Goal: Navigation & Orientation: Find specific page/section

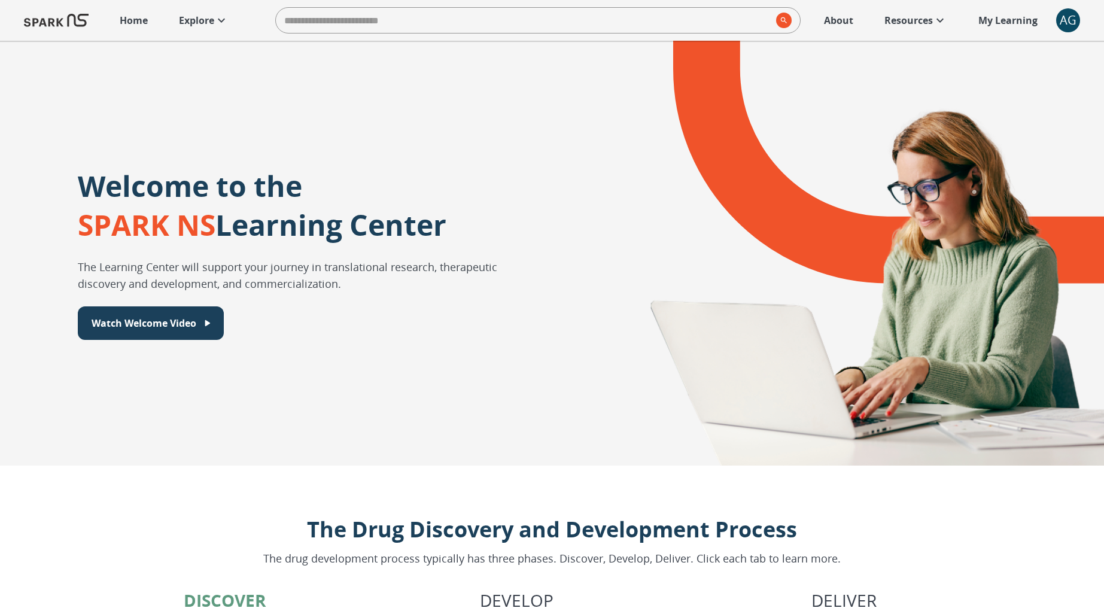
click at [1070, 23] on div "AG" at bounding box center [1068, 20] width 24 height 24
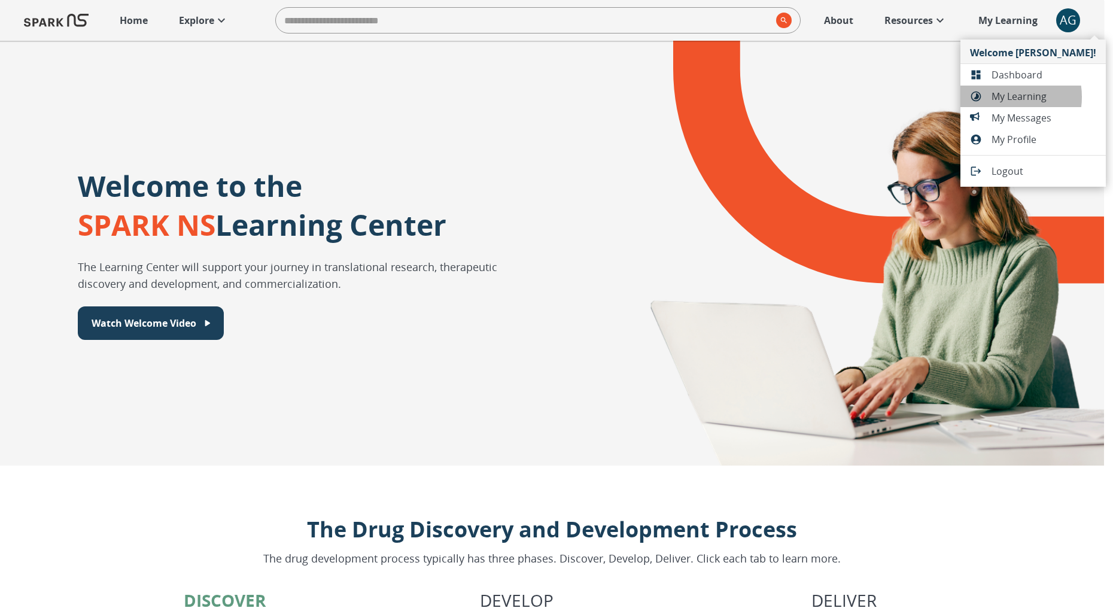
click at [1002, 96] on span "My Learning" at bounding box center [1043, 96] width 105 height 14
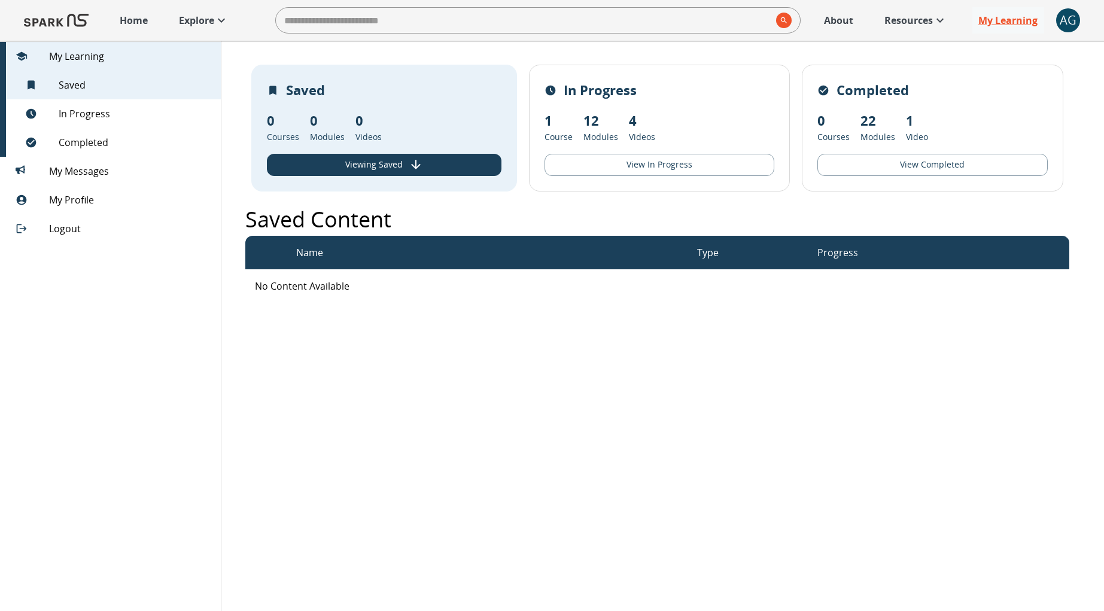
click at [999, 17] on p "My Learning" at bounding box center [1007, 20] width 59 height 14
click at [105, 102] on div "In Progress" at bounding box center [110, 113] width 221 height 29
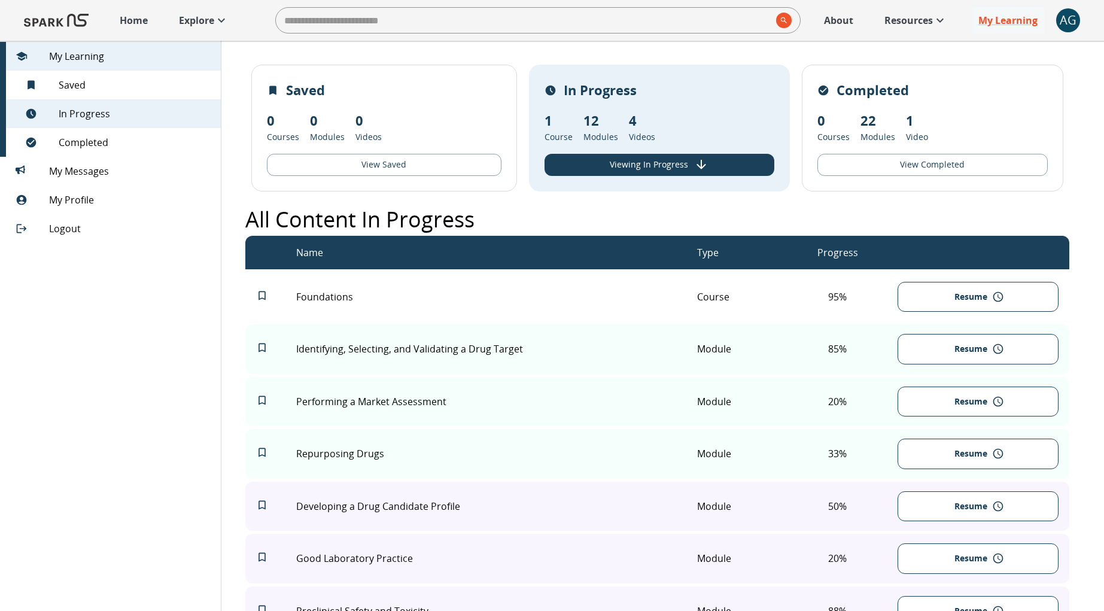
click at [90, 52] on span "My Learning" at bounding box center [130, 56] width 162 height 14
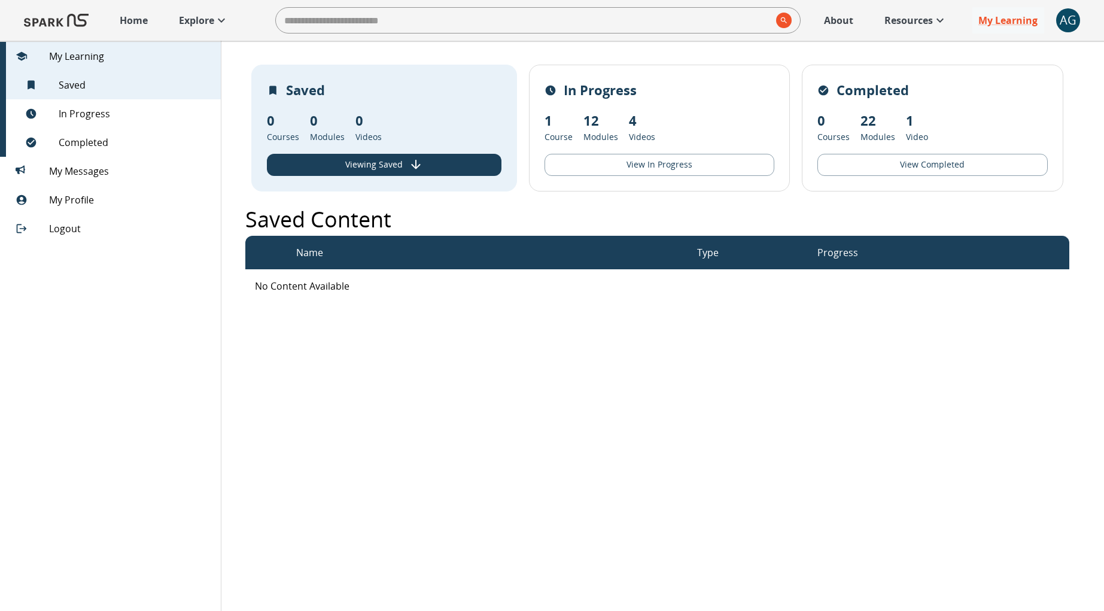
click at [80, 78] on span "Saved 1" at bounding box center [135, 85] width 153 height 14
click at [74, 111] on span "In Progress" at bounding box center [135, 113] width 153 height 14
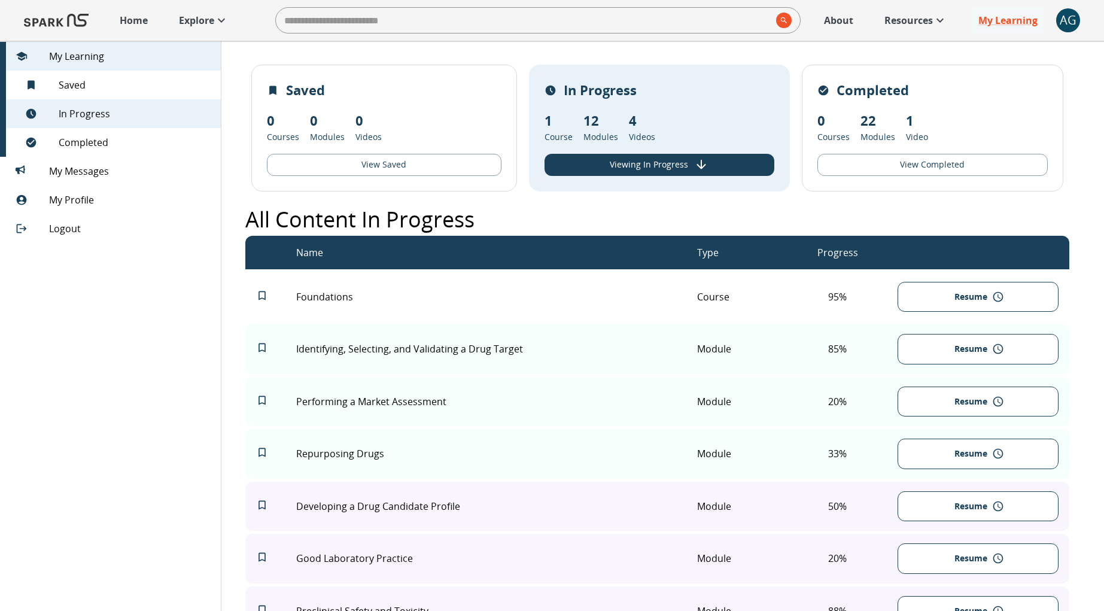
click at [72, 142] on span "Completed" at bounding box center [135, 142] width 153 height 14
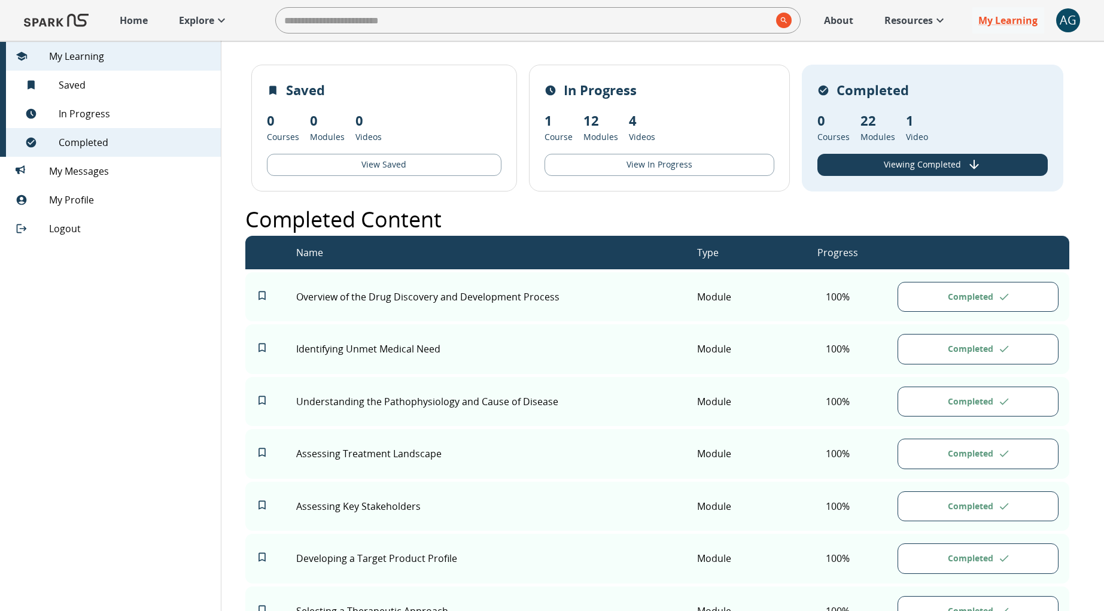
click at [76, 119] on span "In Progress" at bounding box center [135, 113] width 153 height 14
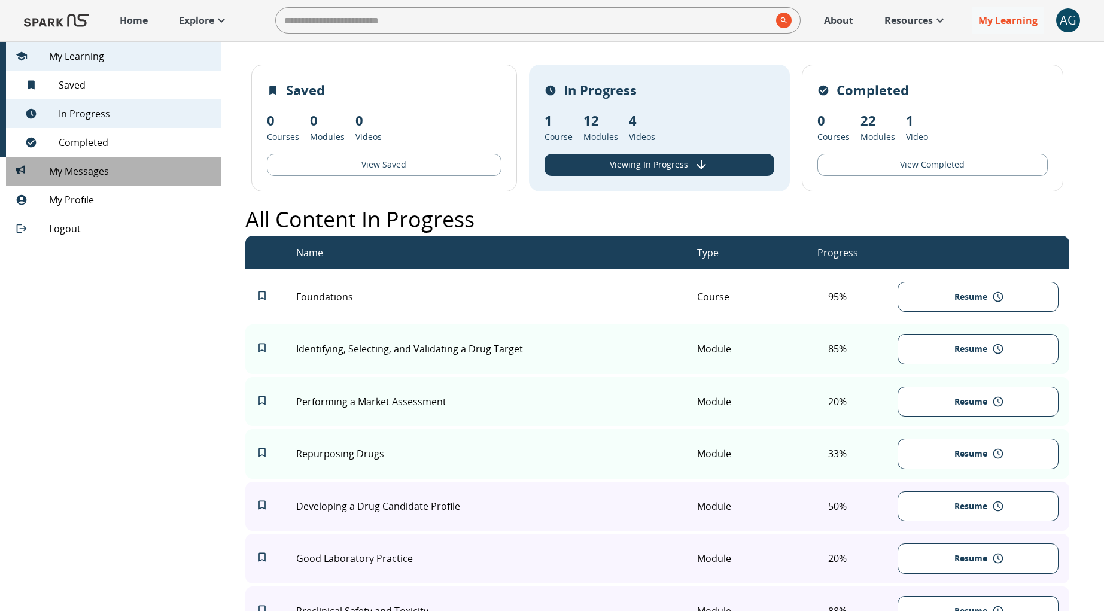
click at [56, 178] on div "0 My Messages 0" at bounding box center [113, 171] width 215 height 29
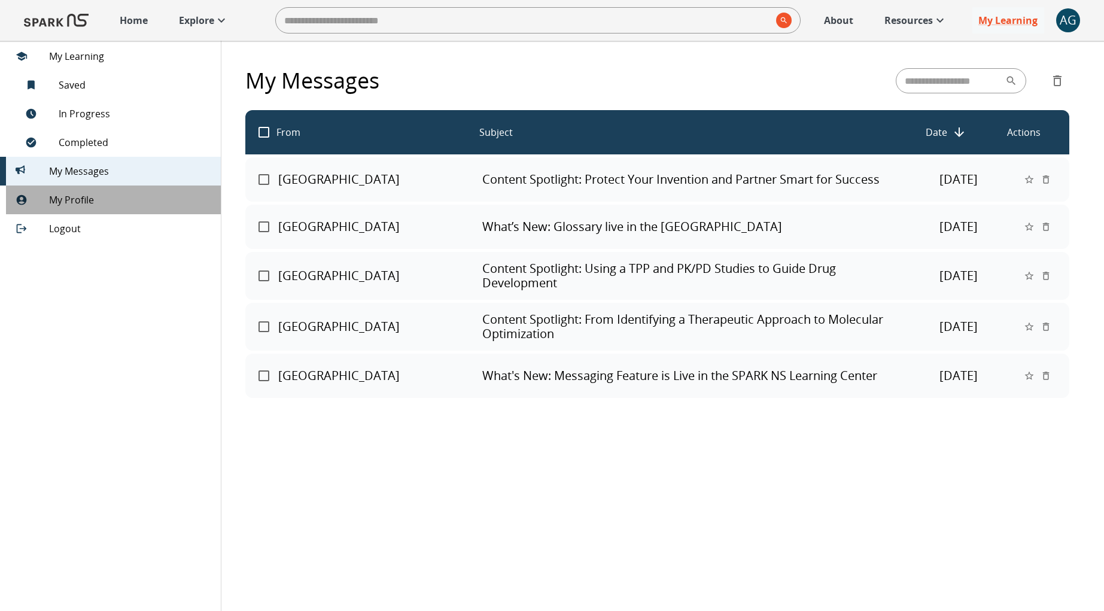
click at [64, 202] on span "My Profile" at bounding box center [130, 200] width 162 height 14
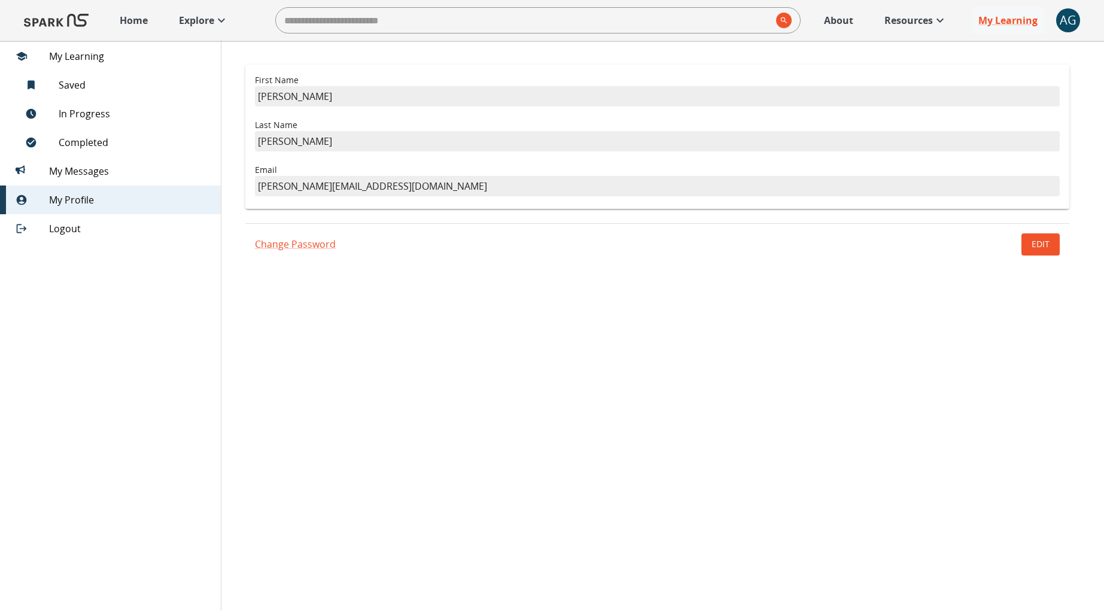
click at [132, 228] on span "Logout" at bounding box center [130, 228] width 162 height 14
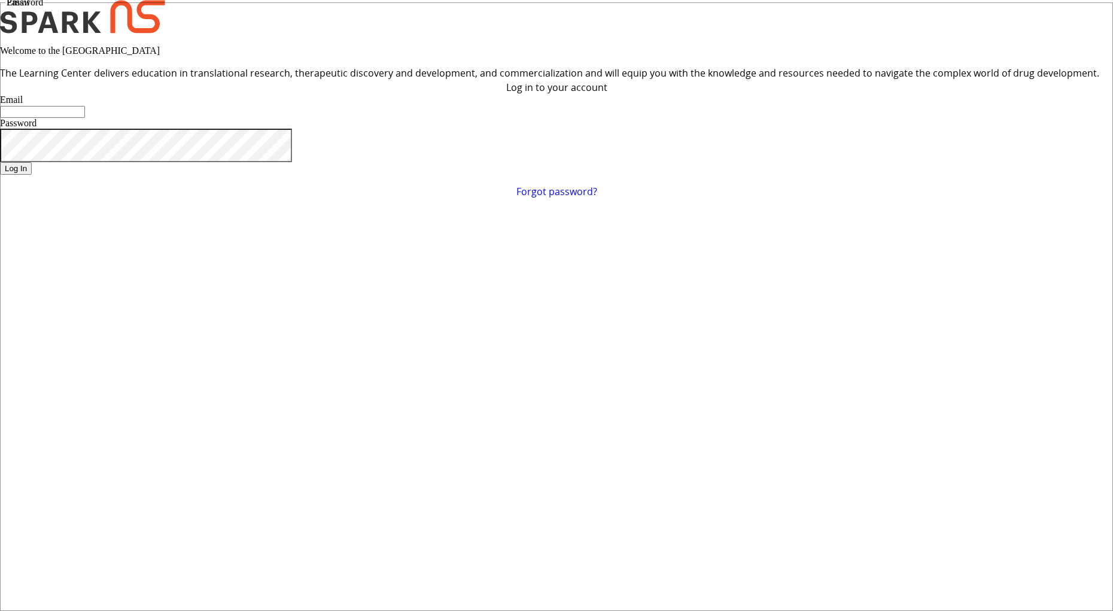
type input "**********"
click at [700, 199] on form "**********" at bounding box center [556, 147] width 1113 height 104
click at [32, 175] on button "Log In" at bounding box center [16, 168] width 32 height 13
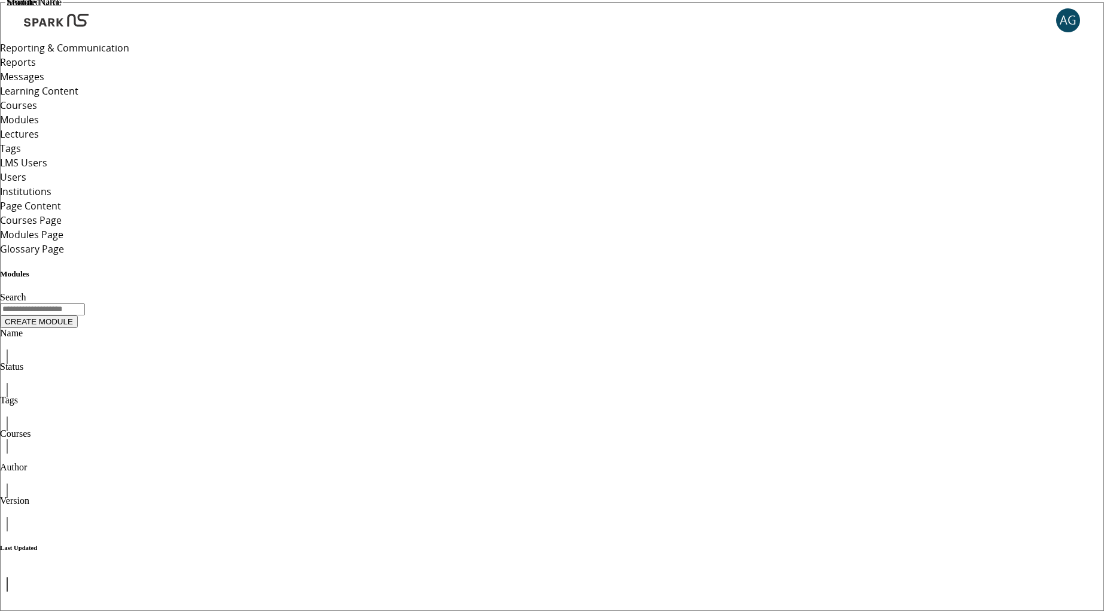
click at [36, 69] on span "Reports" at bounding box center [18, 62] width 36 height 13
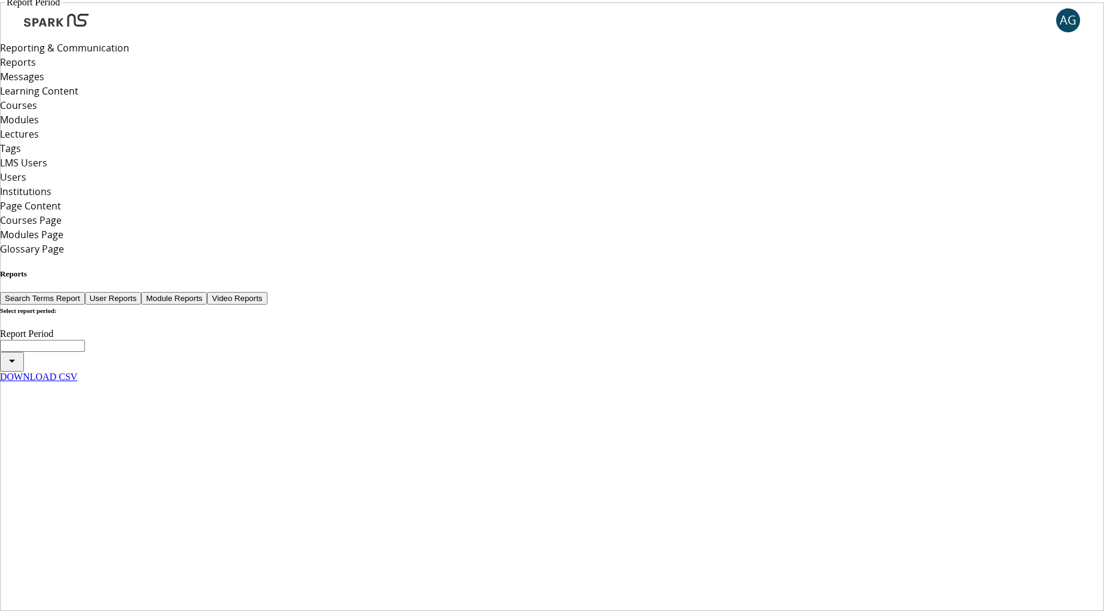
click at [68, 84] on div "Messages" at bounding box center [552, 76] width 1104 height 14
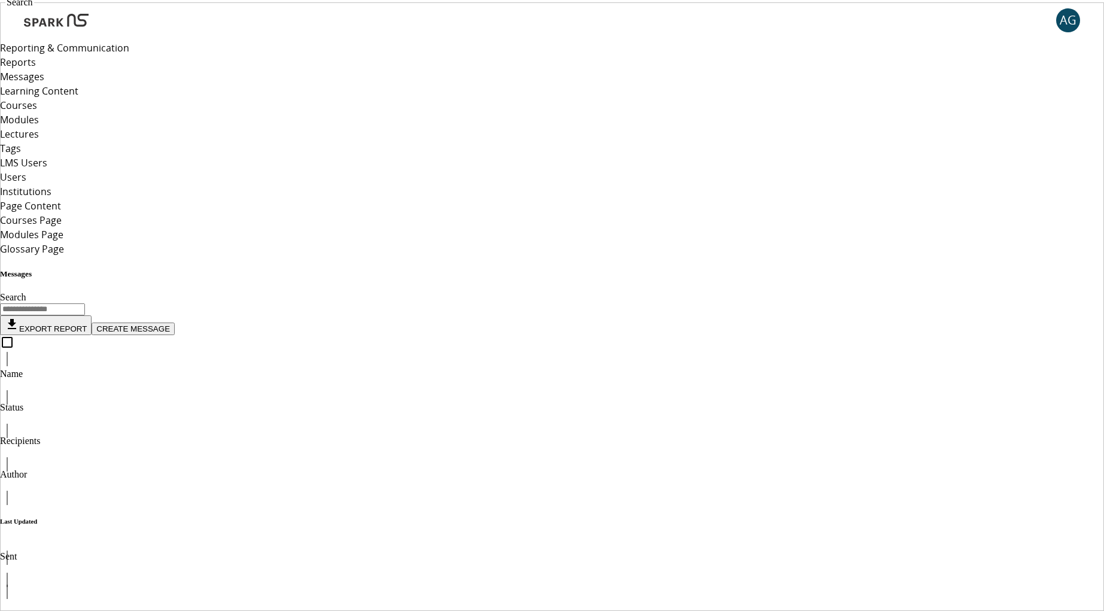
click at [26, 184] on span "Users" at bounding box center [13, 177] width 26 height 13
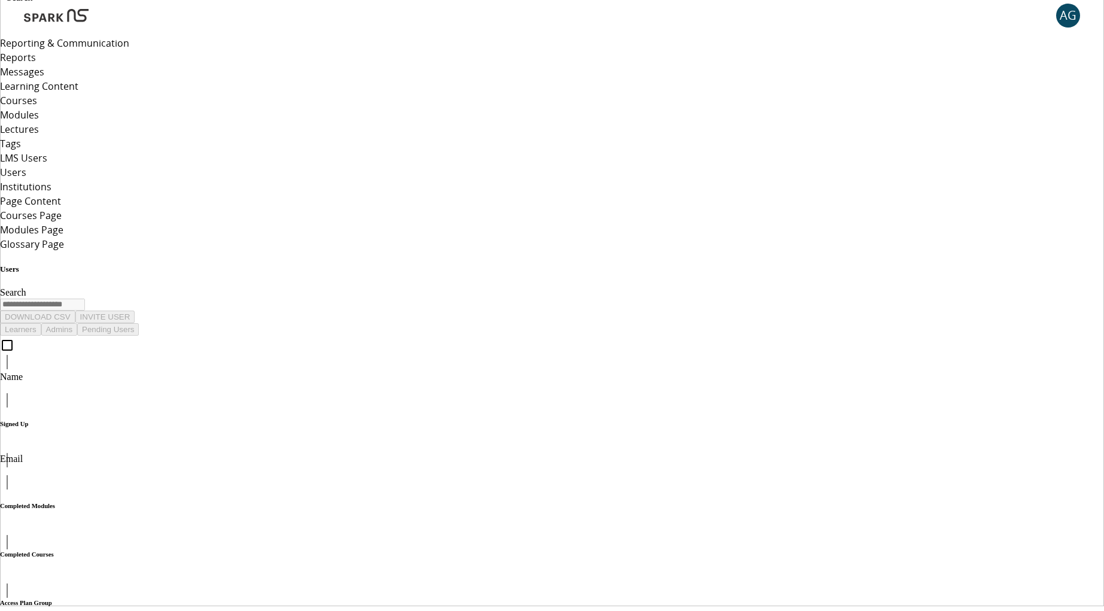
scroll to position [59, 0]
